Goal: Task Accomplishment & Management: Manage account settings

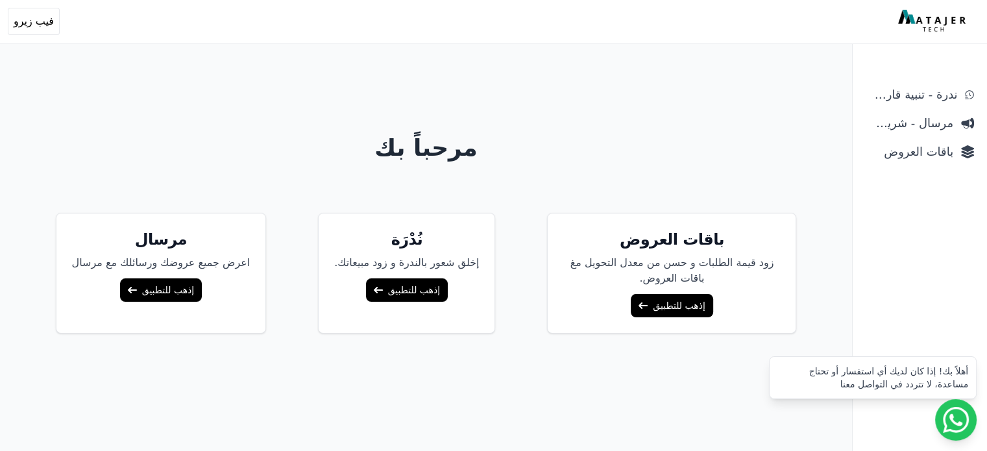
click at [645, 305] on link "إذهب للتطبيق" at bounding box center [672, 305] width 82 height 23
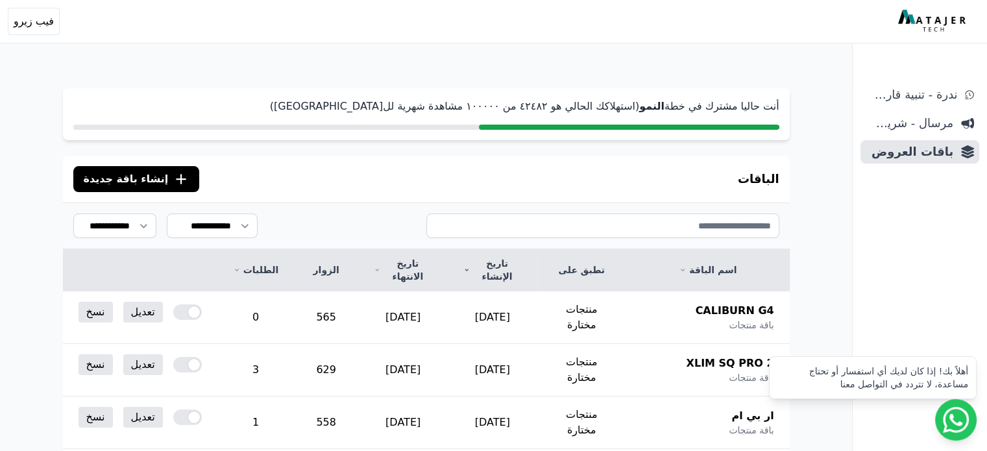
click at [527, 120] on div "أنت حاليا مشترك في خطة النمو (استهلاكك الحالي هو ٤٢٤٨٢ من ١۰۰۰۰۰ مشاهدة شهرية ل…" at bounding box center [426, 114] width 727 height 52
click at [93, 166] on button ".cls-1{fill:none;stroke:#fff;stroke-linecap:round;stroke-linejoin:round;stroke-…" at bounding box center [136, 179] width 127 height 26
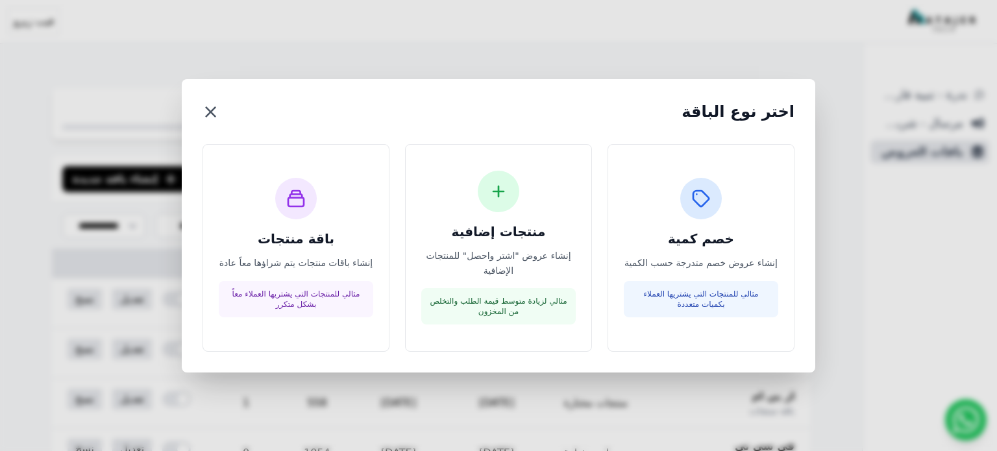
click at [208, 114] on button "×" at bounding box center [211, 111] width 16 height 23
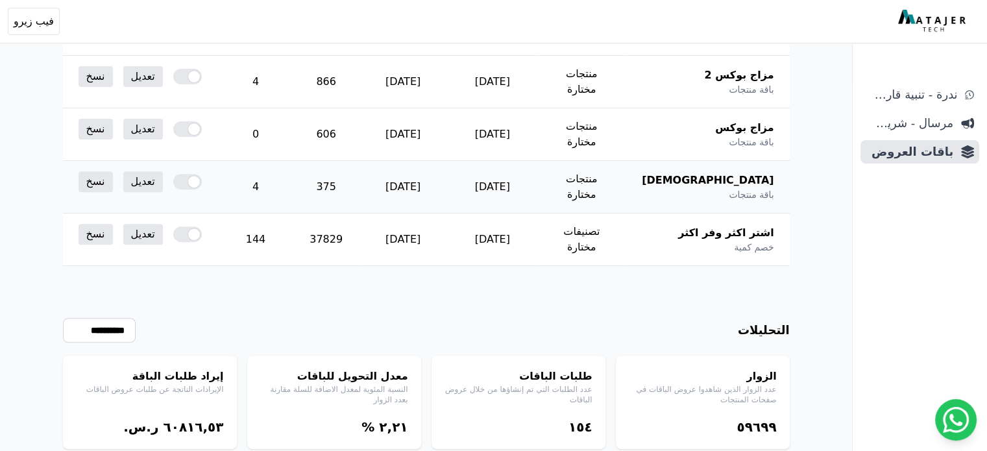
scroll to position [449, 0]
